Goal: Transaction & Acquisition: Purchase product/service

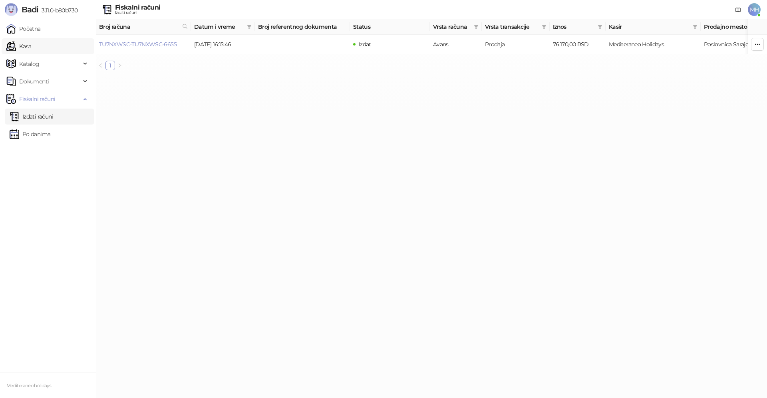
click at [31, 45] on link "Kasa" at bounding box center [18, 46] width 25 height 16
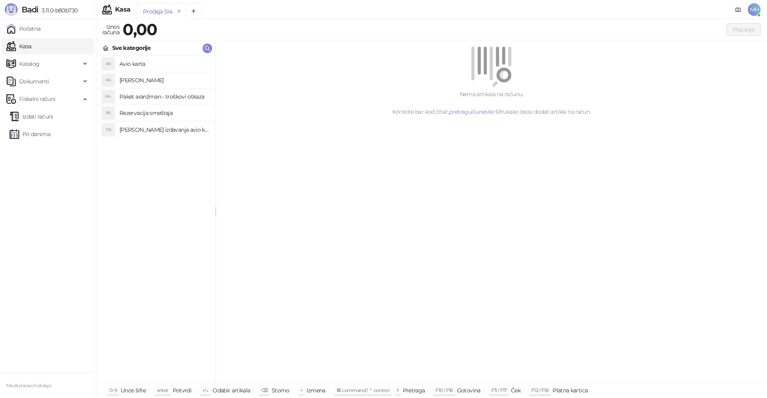
drag, startPoint x: 150, startPoint y: 79, endPoint x: 606, endPoint y: 68, distance: 456.3
click at [151, 79] on h4 "[PERSON_NAME]" at bounding box center [163, 80] width 89 height 13
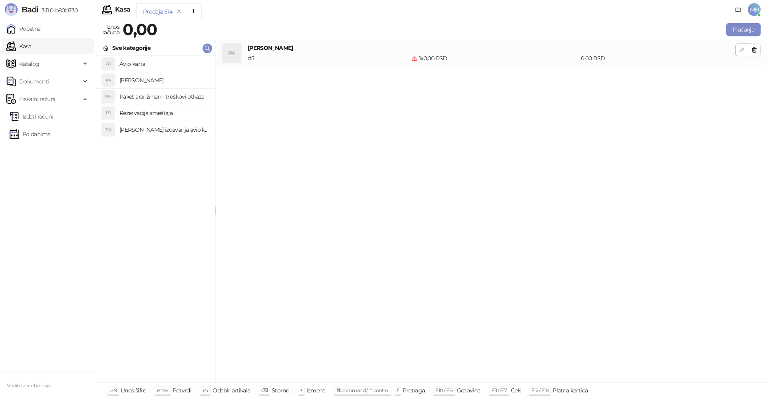
click at [739, 46] on span "button" at bounding box center [742, 50] width 6 height 8
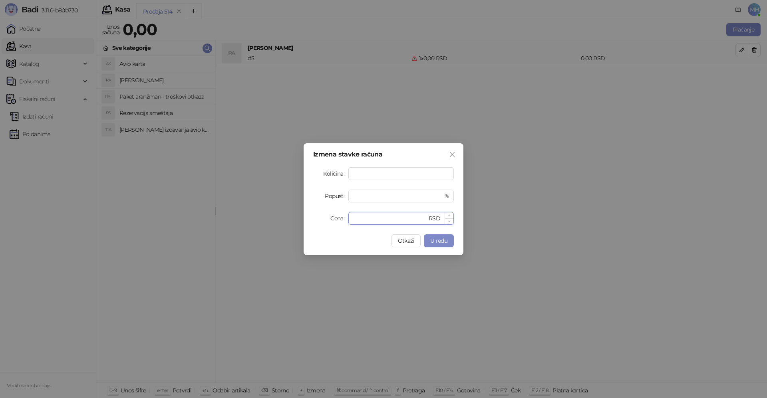
click at [357, 221] on input "*" at bounding box center [390, 219] width 74 height 12
click at [357, 219] on input "*" at bounding box center [390, 219] width 74 height 12
click at [358, 219] on input "*" at bounding box center [390, 219] width 74 height 12
drag, startPoint x: 359, startPoint y: 219, endPoint x: 373, endPoint y: 217, distance: 13.6
click at [364, 219] on input "*" at bounding box center [390, 219] width 74 height 12
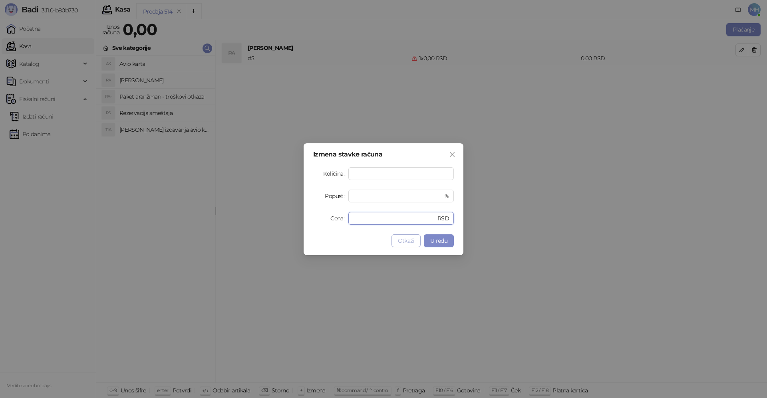
type input "******"
click at [406, 242] on span "Otkaži" at bounding box center [406, 240] width 16 height 7
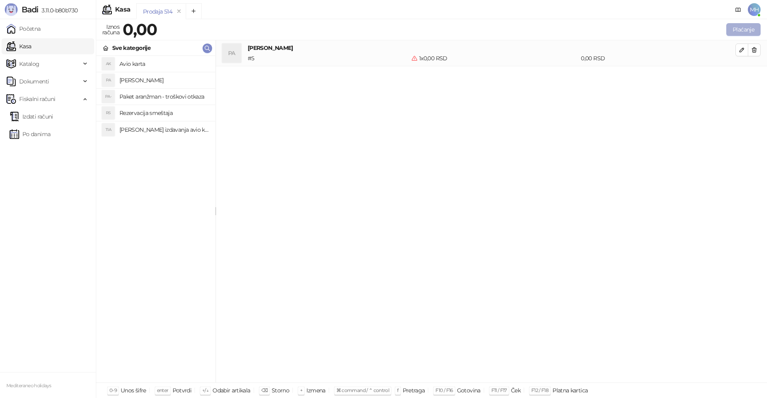
click at [739, 27] on button "Plaćanje" at bounding box center [743, 29] width 34 height 13
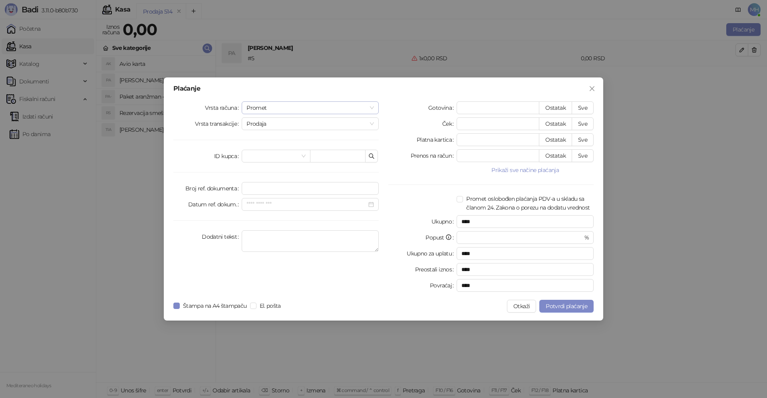
click at [257, 108] on span "Promet" at bounding box center [309, 108] width 127 height 12
click at [271, 160] on div "Avans" at bounding box center [310, 162] width 124 height 9
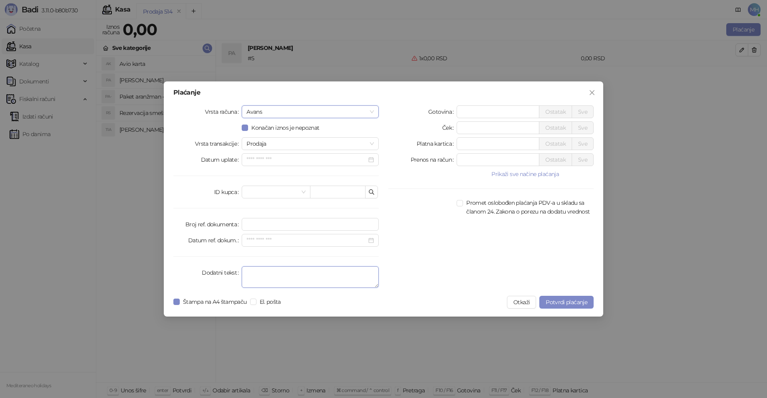
click at [264, 278] on textarea "Dodatni tekst" at bounding box center [310, 277] width 137 height 22
type textarea "*********"
click at [484, 145] on input "*" at bounding box center [498, 144] width 82 height 12
type input "******"
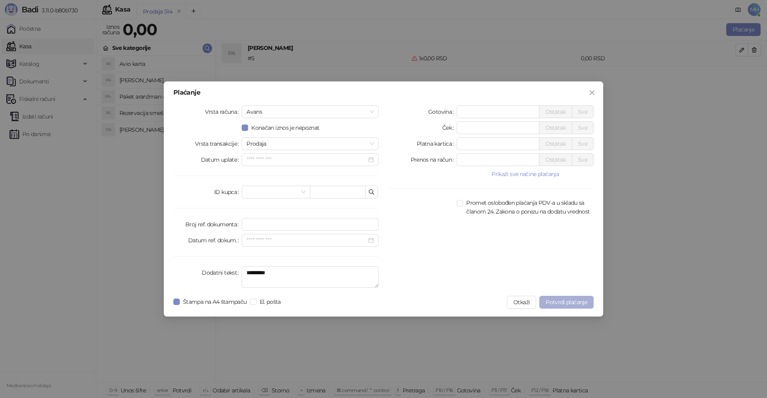
click at [568, 299] on button "Potvrdi plaćanje" at bounding box center [566, 302] width 54 height 13
